Goal: Navigation & Orientation: Find specific page/section

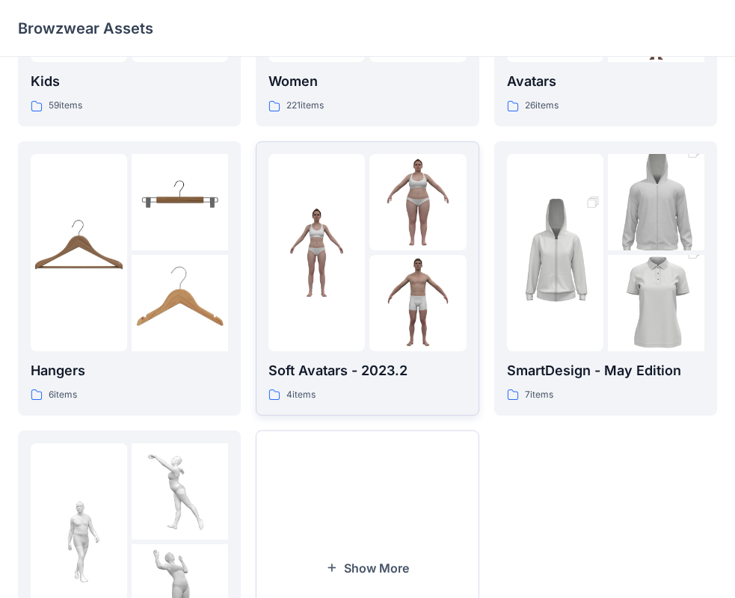
scroll to position [222, 0]
click at [310, 314] on div at bounding box center [317, 254] width 97 height 198
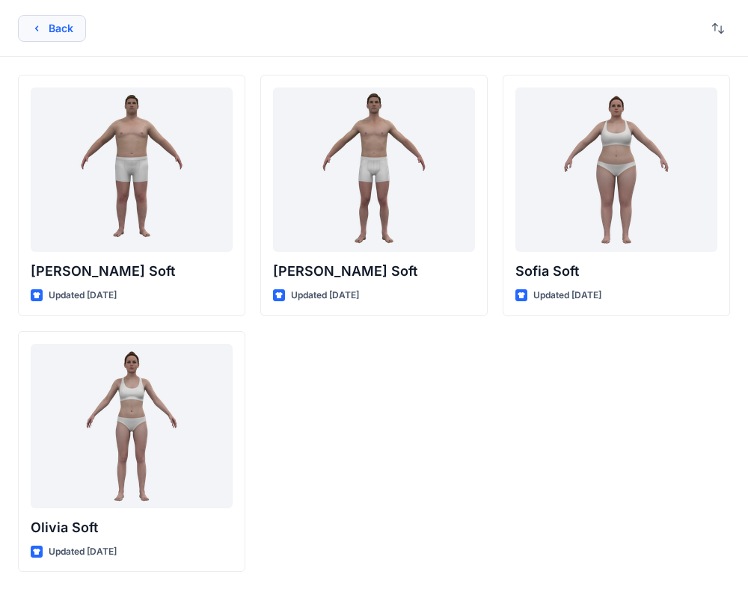
click at [34, 28] on icon "button" at bounding box center [37, 28] width 12 height 12
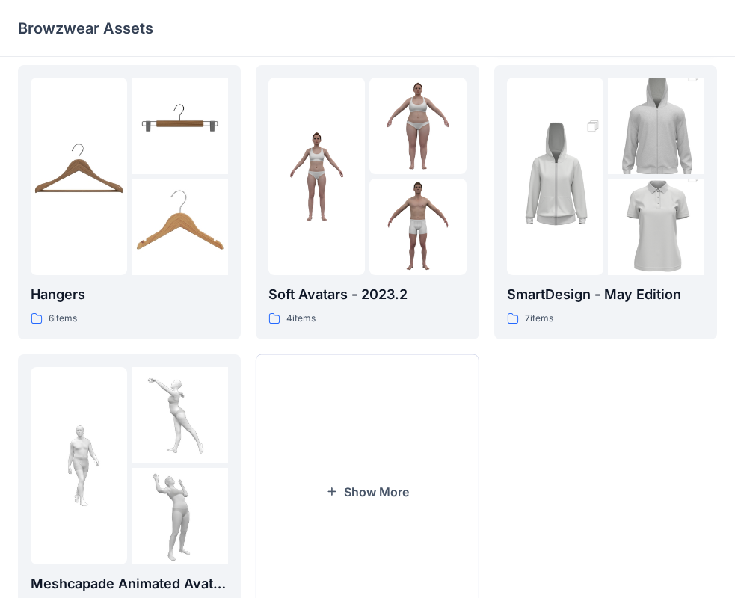
scroll to position [372, 0]
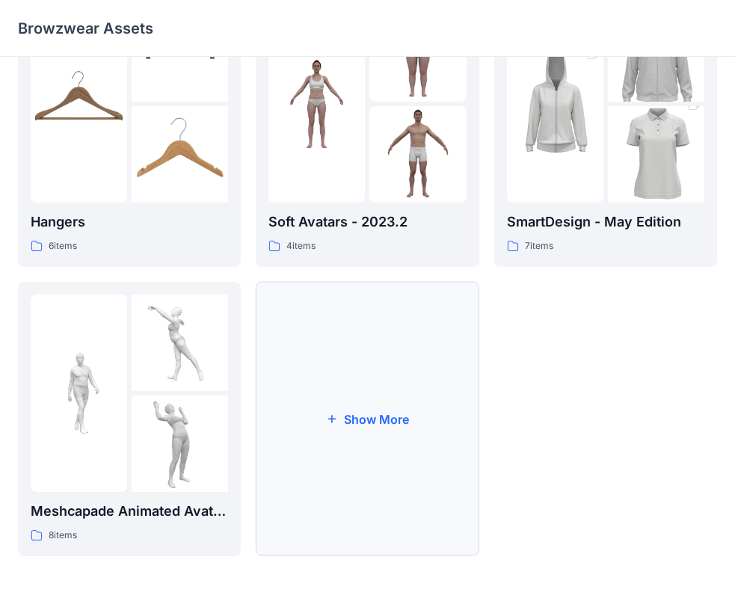
click at [359, 418] on button "Show More" at bounding box center [367, 419] width 223 height 275
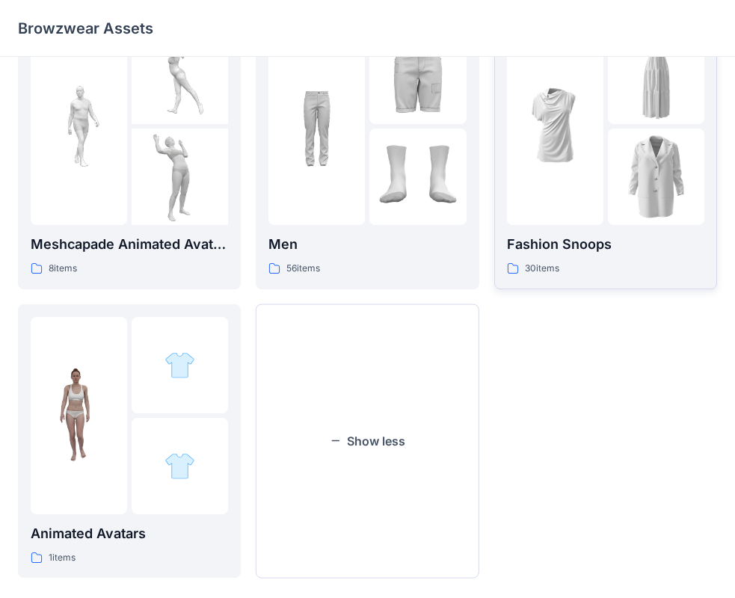
scroll to position [661, 0]
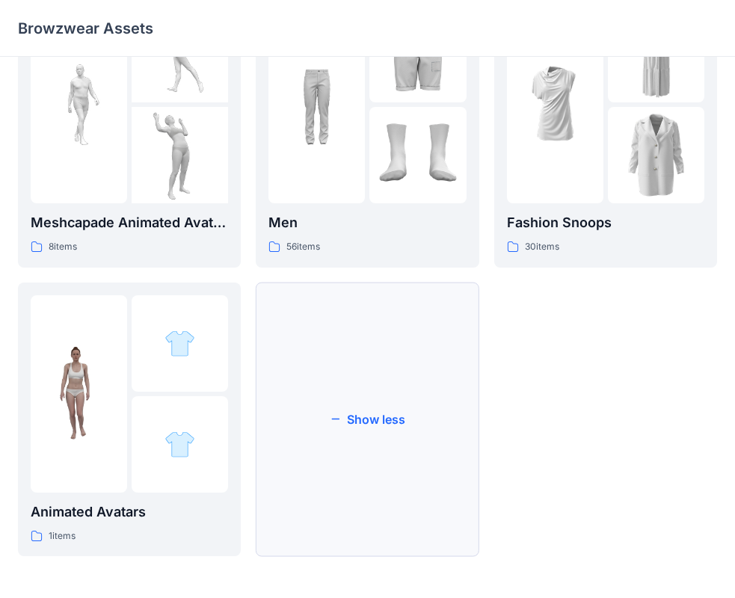
click at [371, 420] on button "Show less" at bounding box center [367, 420] width 223 height 275
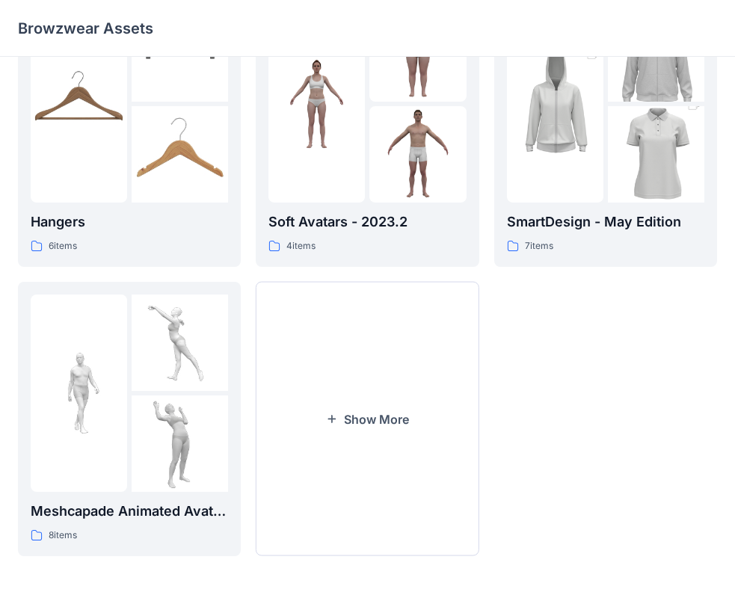
scroll to position [372, 0]
click at [371, 420] on button "Show More" at bounding box center [367, 419] width 223 height 275
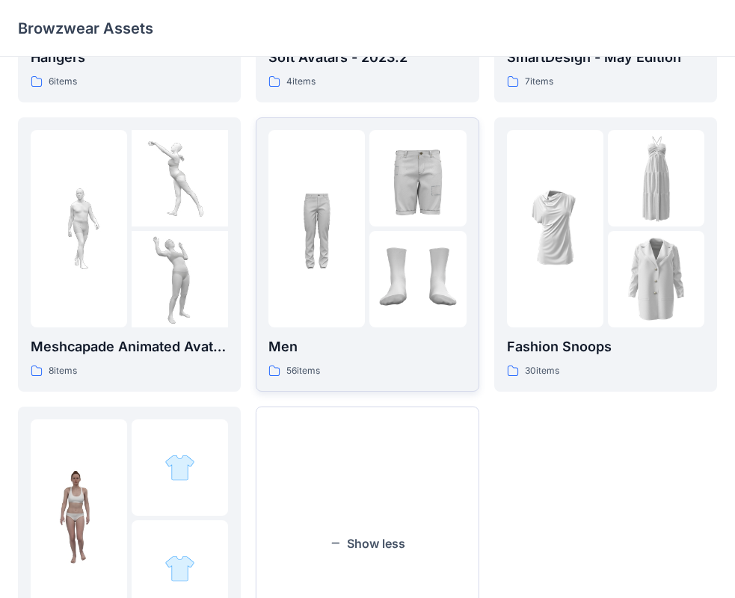
scroll to position [596, 0]
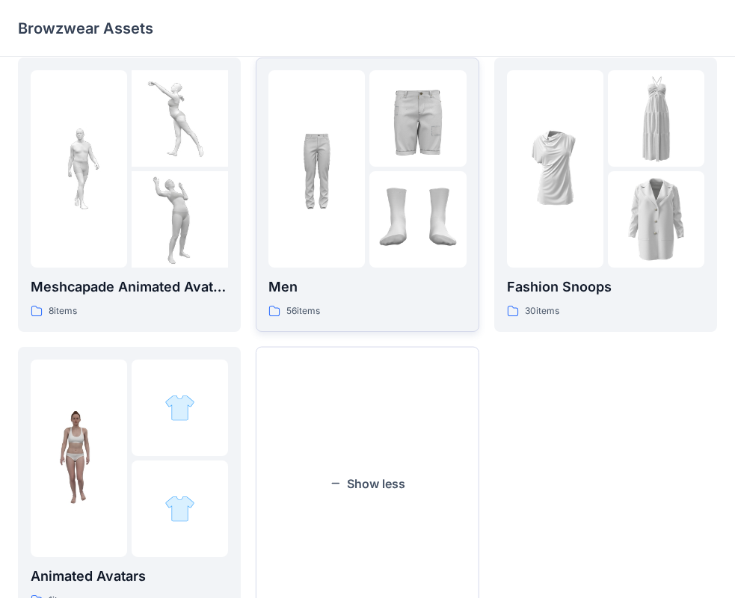
click at [311, 238] on div at bounding box center [317, 169] width 97 height 198
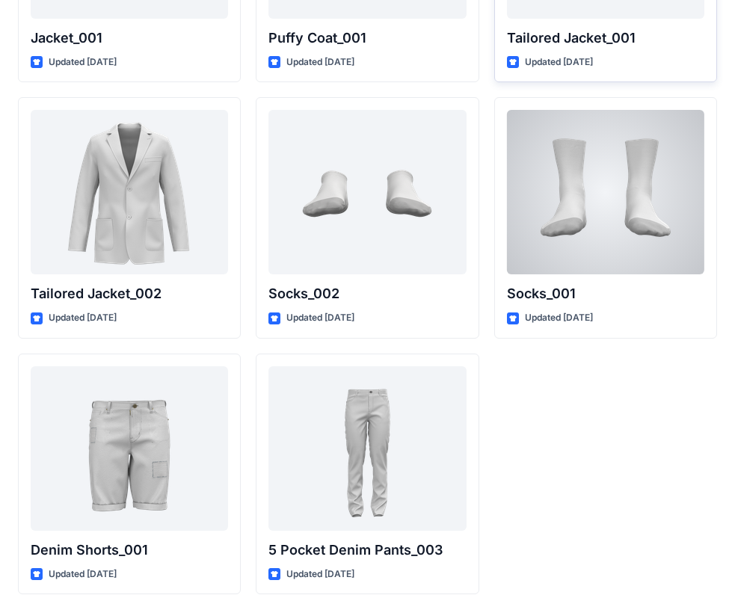
scroll to position [4348, 0]
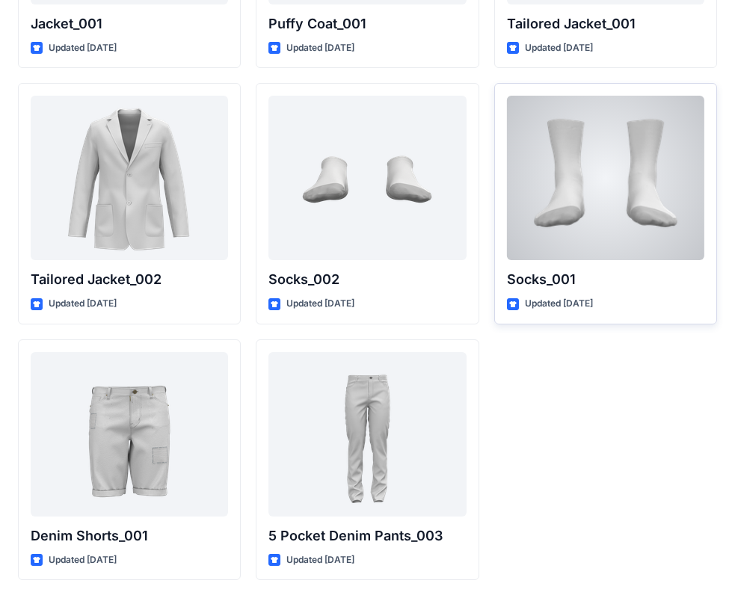
click at [557, 239] on div at bounding box center [606, 178] width 198 height 165
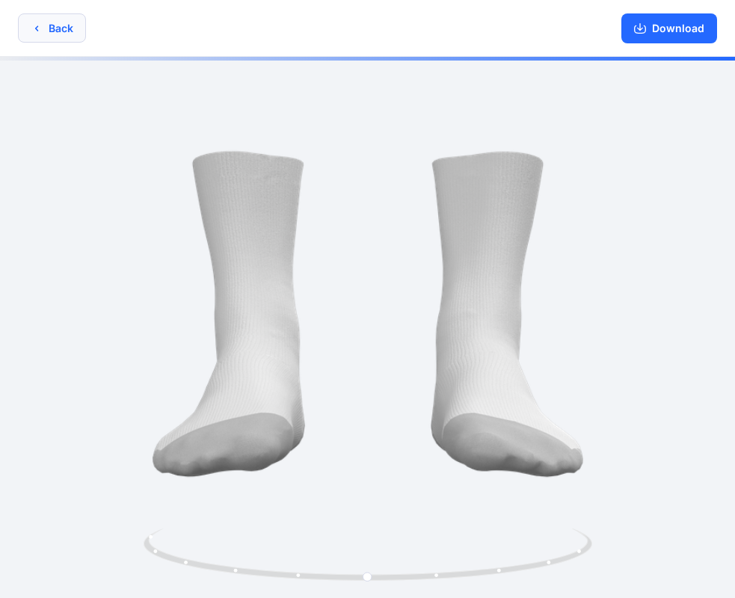
click at [49, 34] on button "Back" at bounding box center [52, 27] width 68 height 29
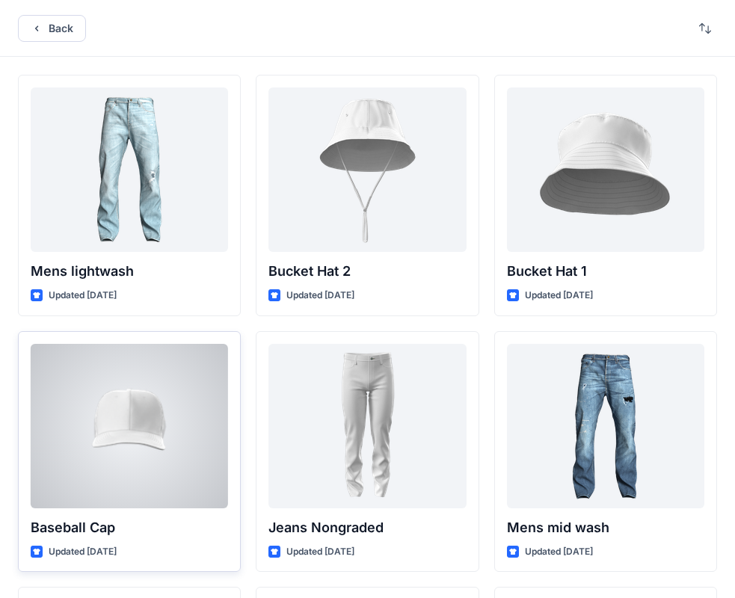
click at [138, 423] on div at bounding box center [130, 426] width 198 height 165
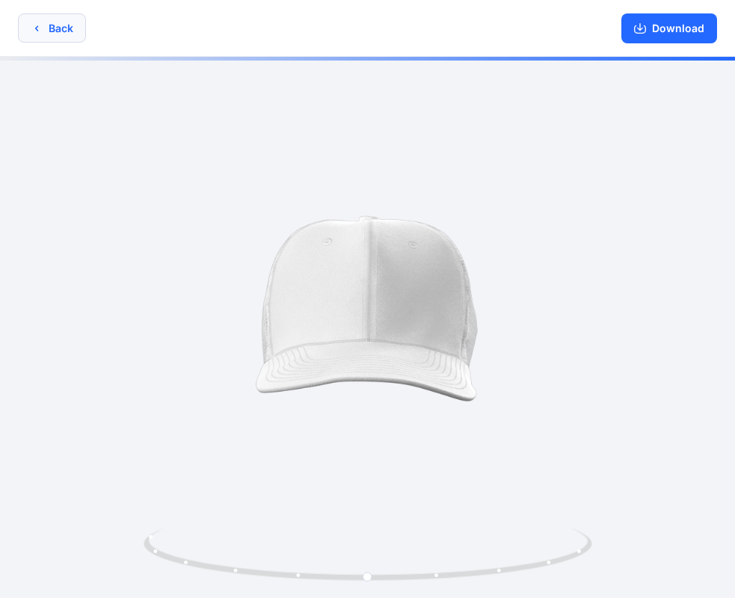
click at [64, 25] on button "Back" at bounding box center [52, 27] width 68 height 29
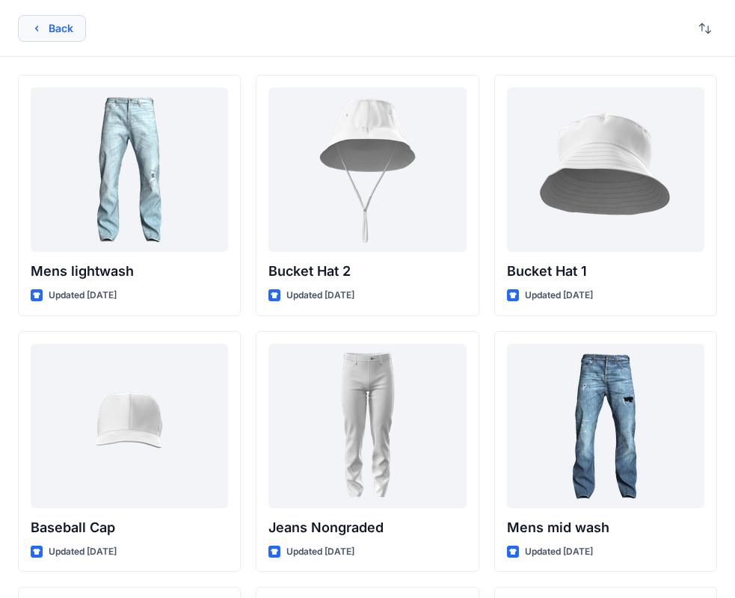
click at [52, 28] on button "Back" at bounding box center [52, 28] width 68 height 27
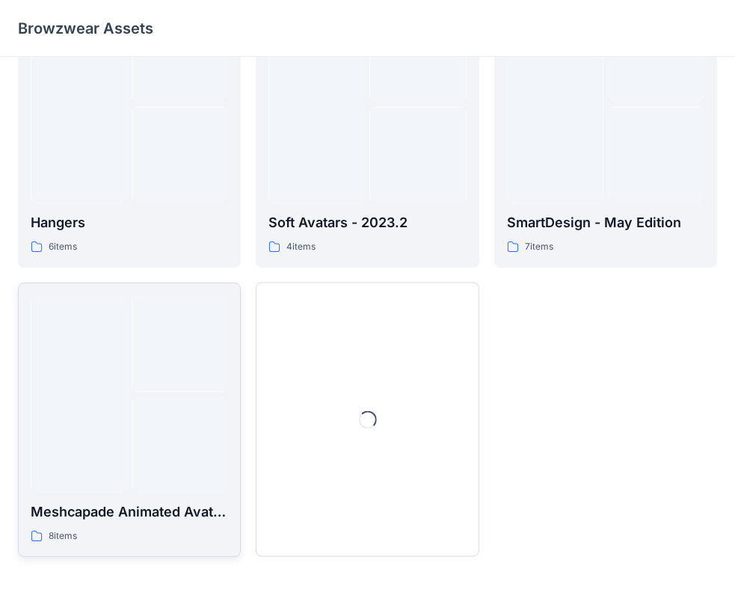
scroll to position [372, 0]
